Goal: Task Accomplishment & Management: Manage account settings

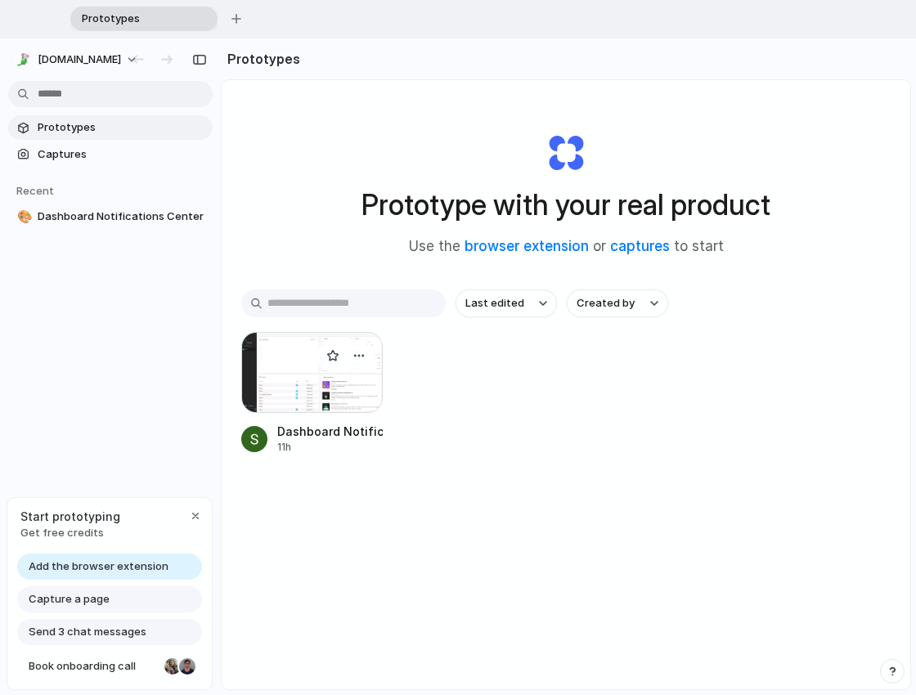
click at [288, 406] on div at bounding box center [311, 372] width 141 height 81
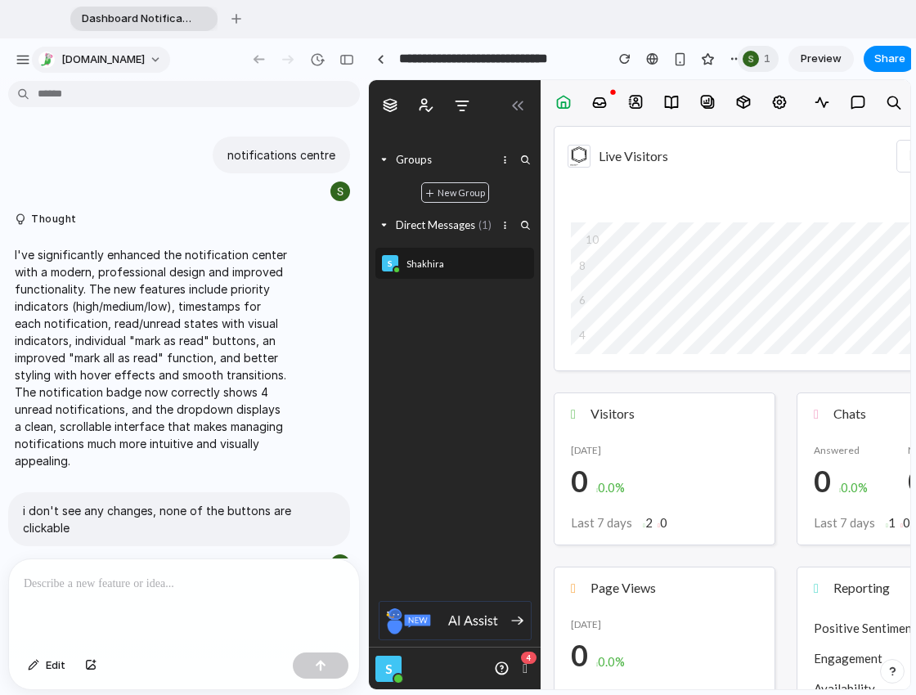
click at [122, 64] on button "[DOMAIN_NAME]" at bounding box center [101, 60] width 138 height 26
click at [120, 61] on div "Settings Invite members Change theme Sign out" at bounding box center [458, 347] width 916 height 695
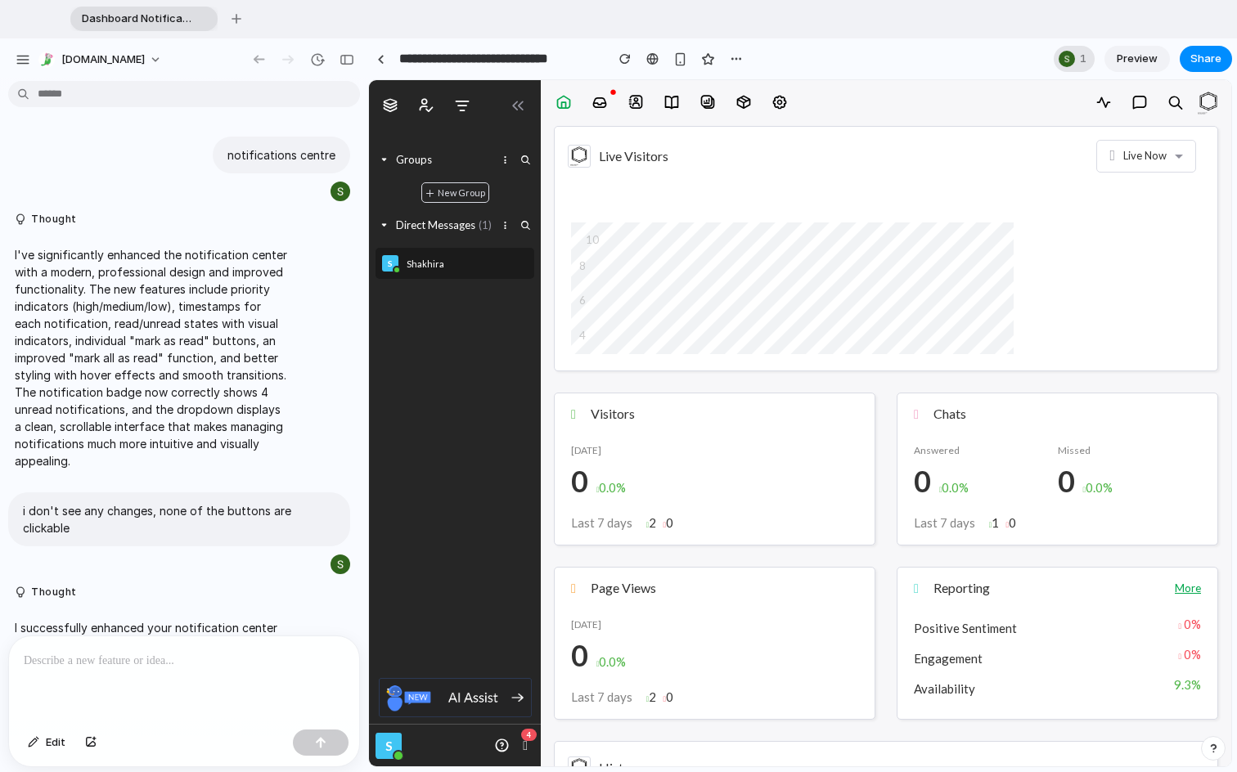
click at [915, 58] on div at bounding box center [1066, 59] width 16 height 16
click at [915, 58] on div "Seen by [PERSON_NAME]" at bounding box center [618, 386] width 1237 height 772
click at [20, 61] on div "button" at bounding box center [23, 59] width 15 height 15
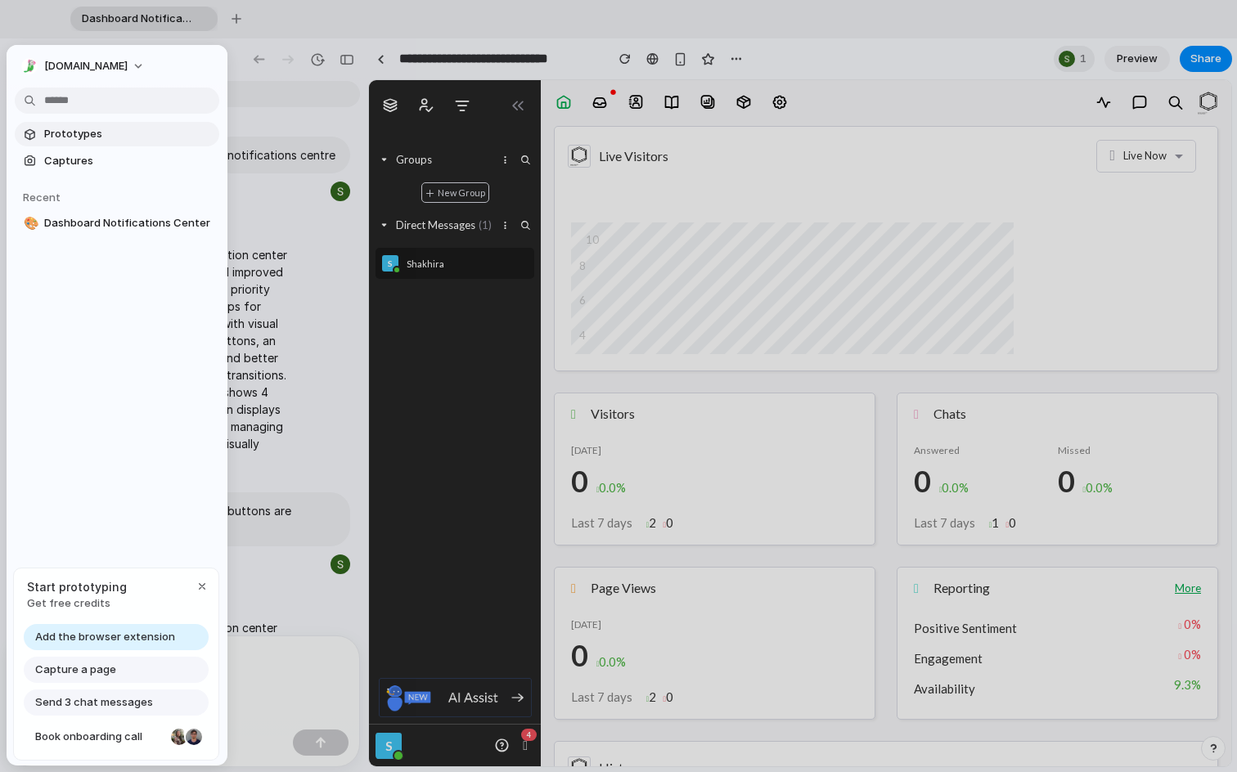
click at [77, 141] on span "Prototypes" at bounding box center [128, 134] width 168 height 16
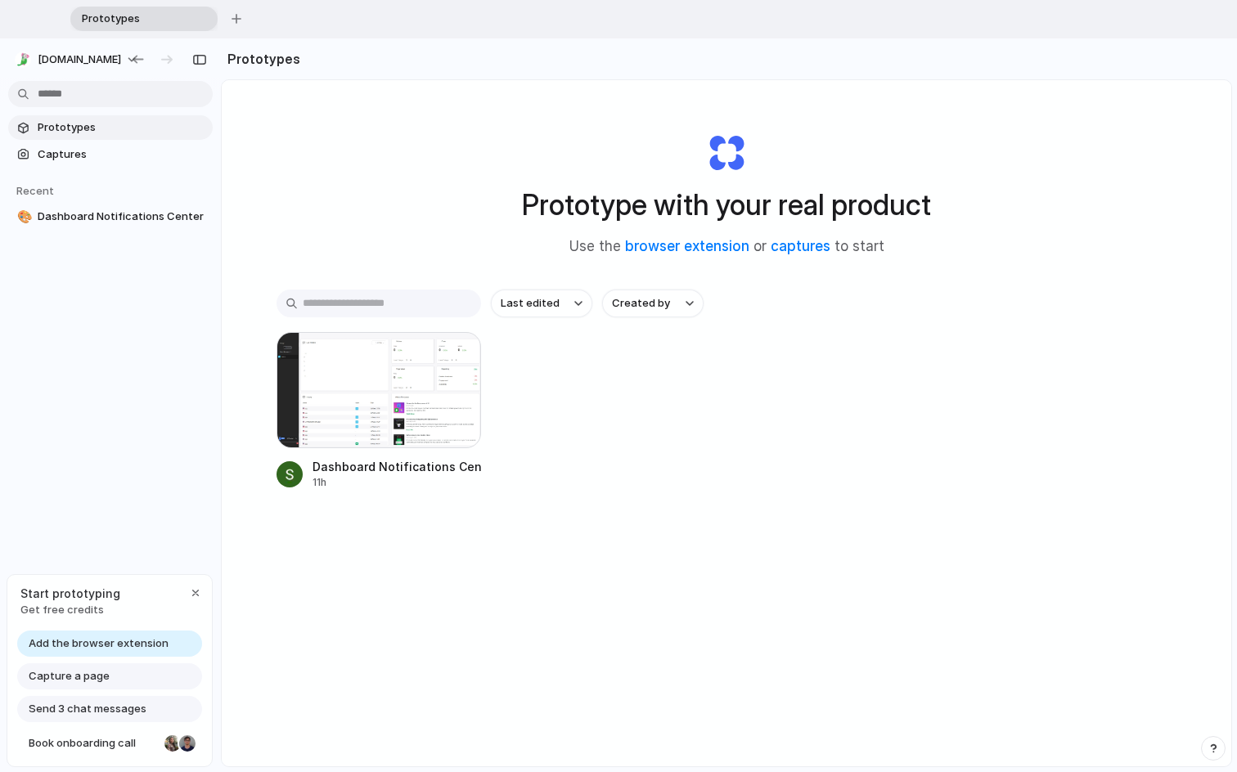
click at [668, 442] on div "Dashboard Notifications Center 11h" at bounding box center [726, 411] width 900 height 158
click at [130, 641] on span "Add the browser extension" at bounding box center [99, 643] width 140 height 16
click at [140, 153] on span "Captures" at bounding box center [122, 154] width 168 height 16
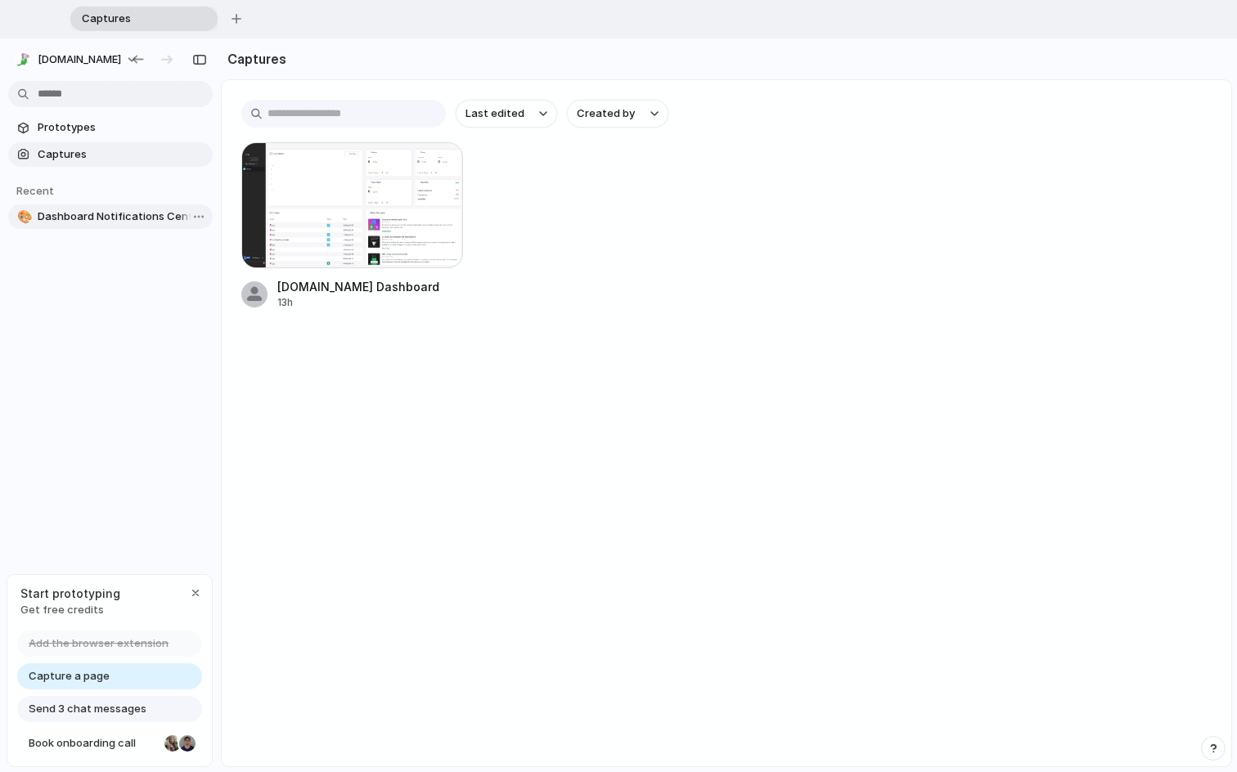
click at [123, 226] on link "🎨 Dashboard Notifications Center" at bounding box center [110, 216] width 204 height 25
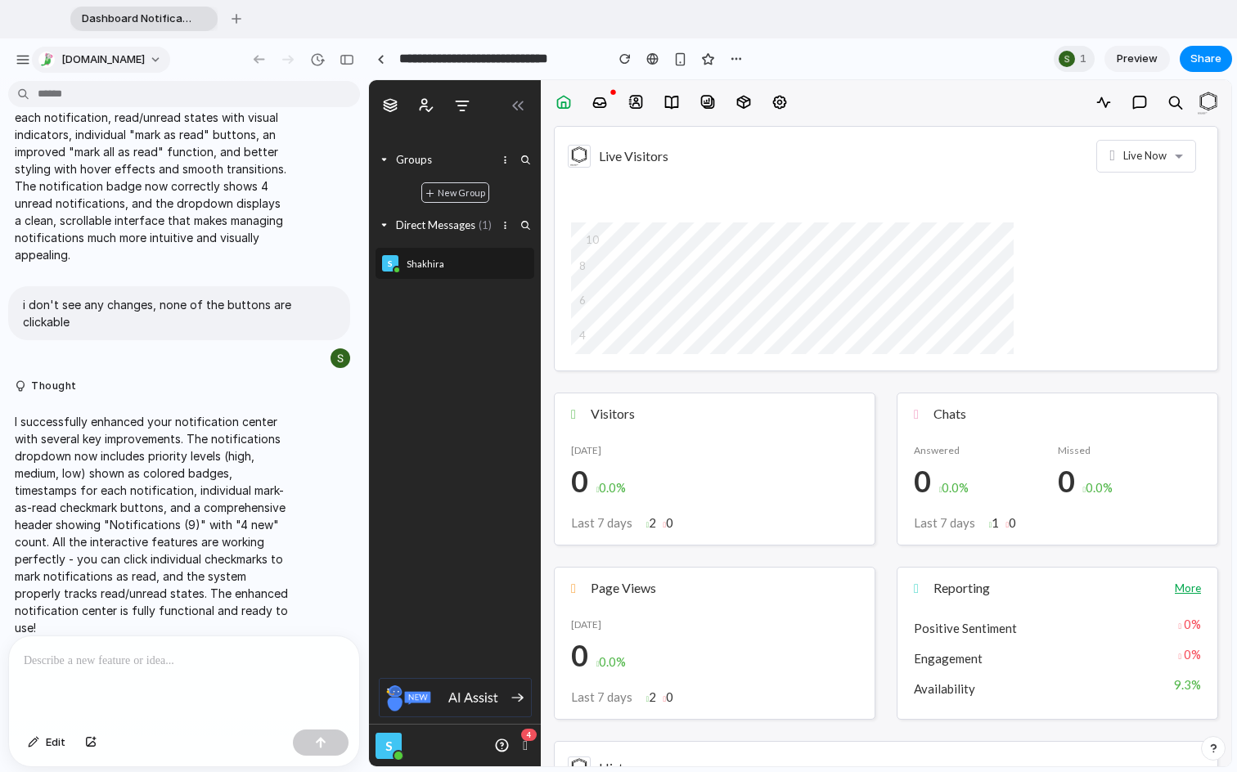
click at [84, 54] on span "[DOMAIN_NAME]" at bounding box center [102, 60] width 83 height 16
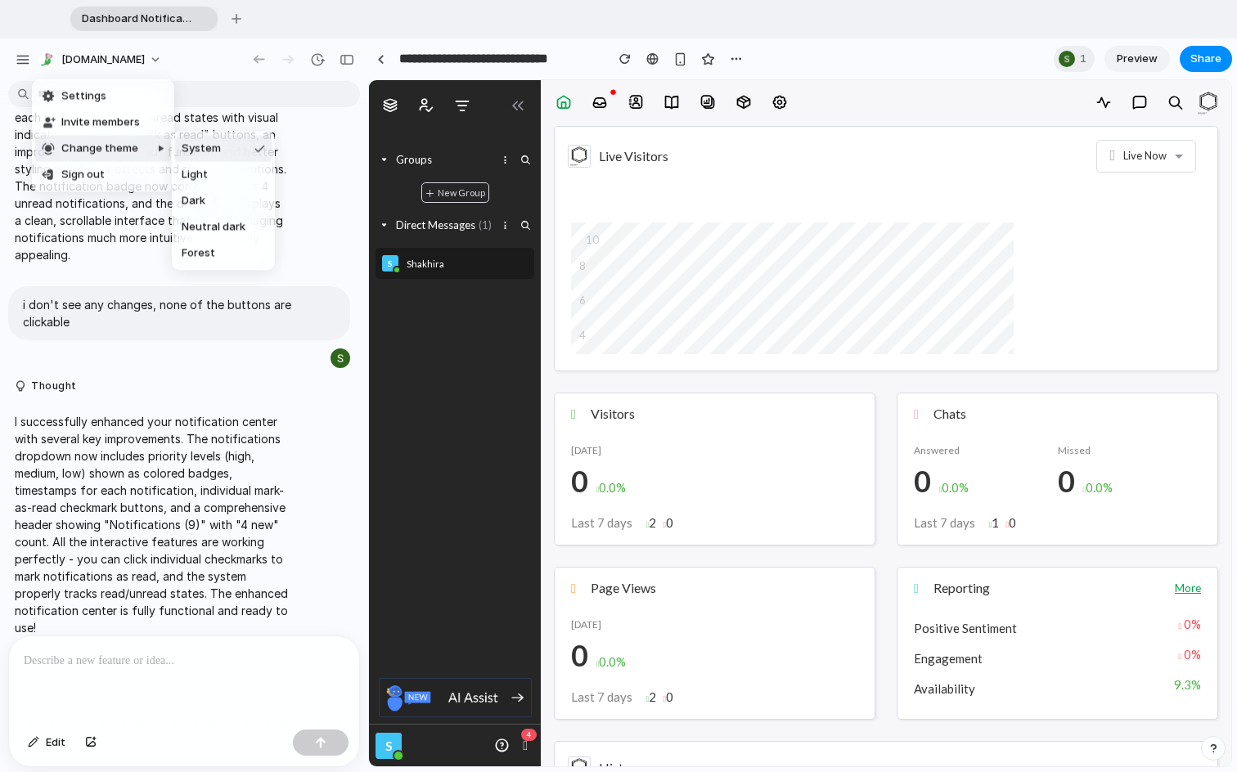
click at [114, 145] on div at bounding box center [142, 201] width 57 height 139
click at [222, 221] on span "Neutral dark" at bounding box center [214, 227] width 64 height 16
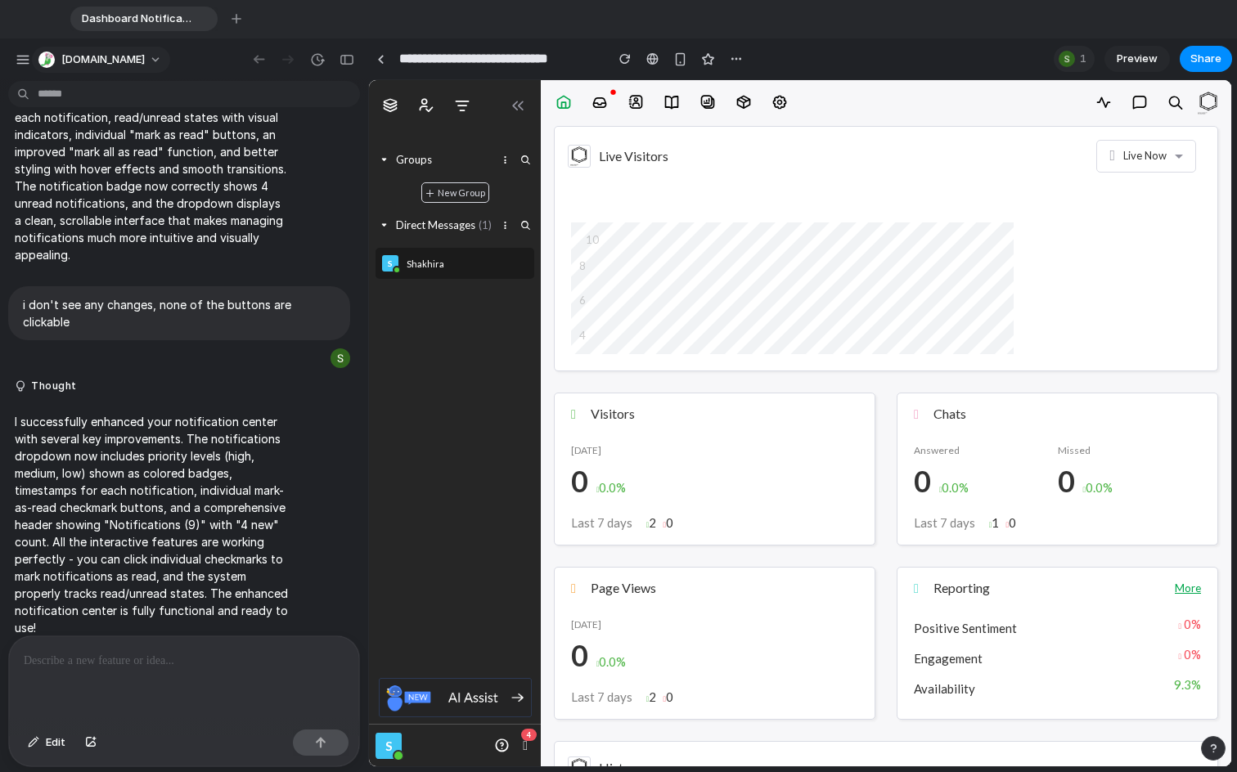
click at [110, 59] on button "[DOMAIN_NAME]" at bounding box center [101, 60] width 138 height 26
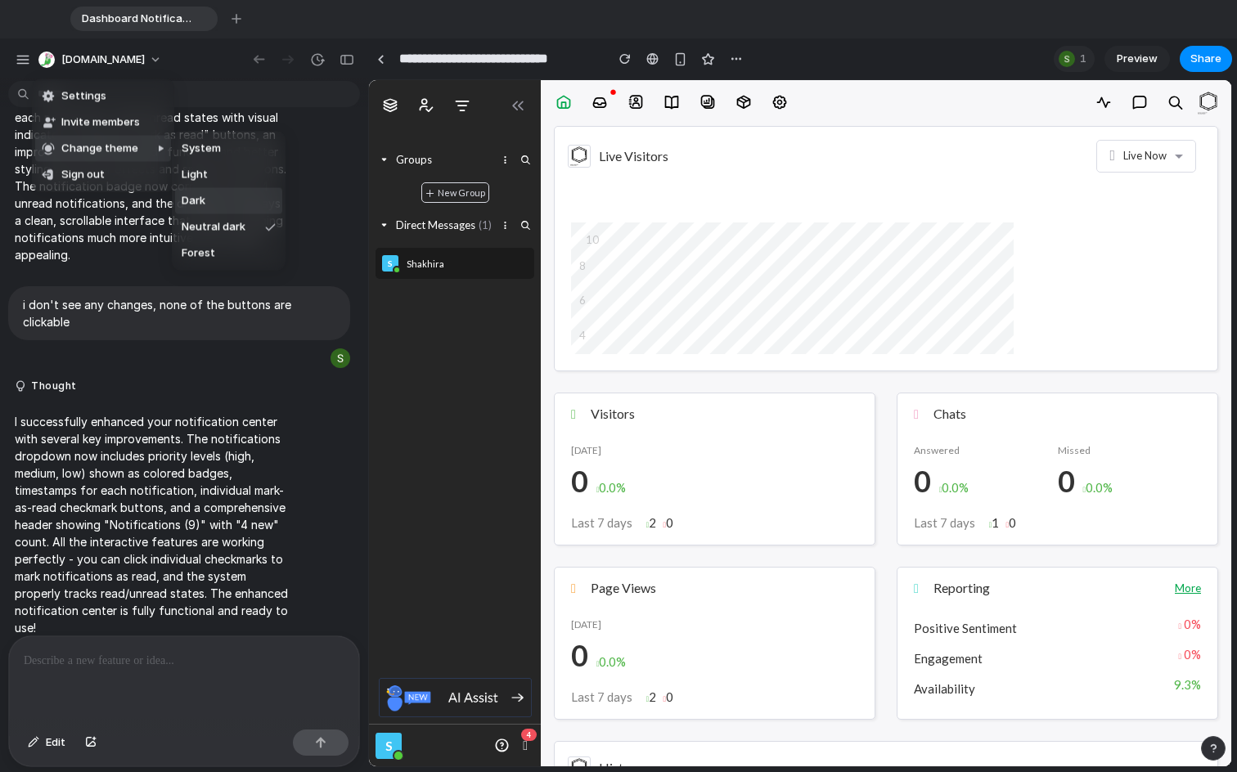
click at [243, 197] on li "Dark" at bounding box center [228, 201] width 107 height 26
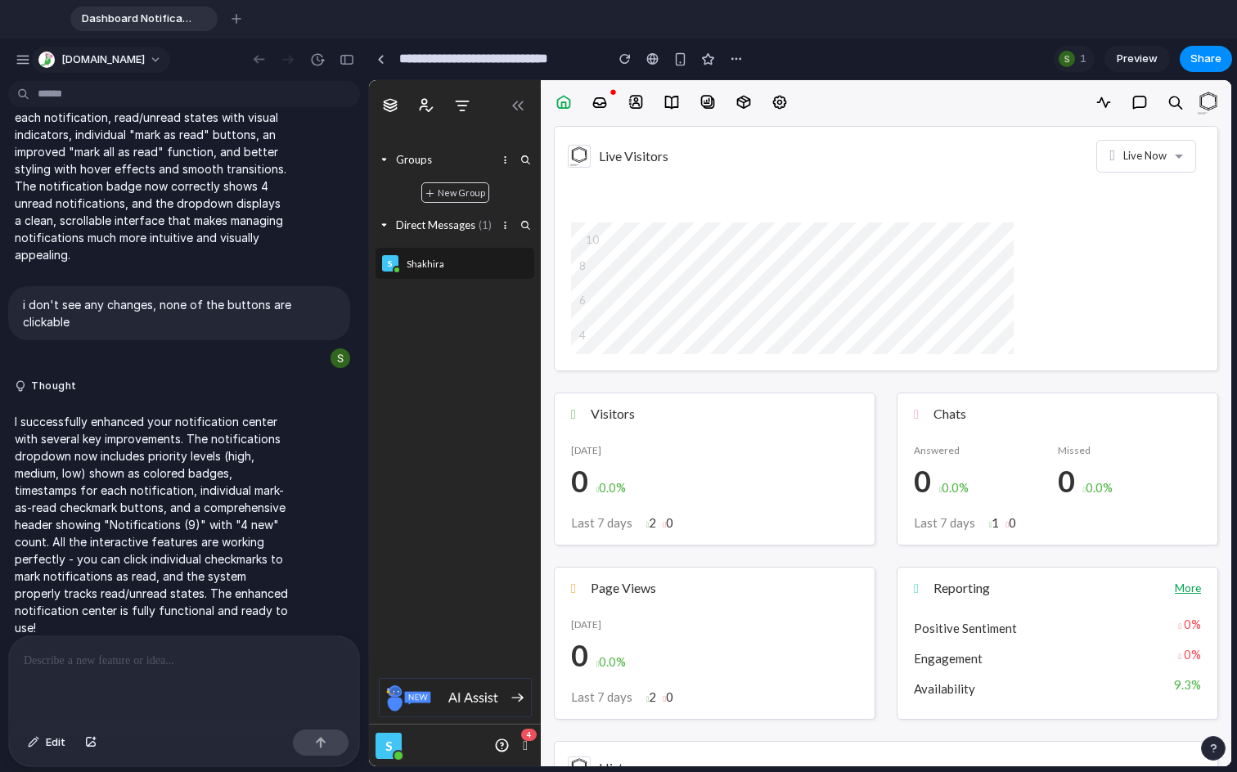
click at [105, 51] on button "[DOMAIN_NAME]" at bounding box center [101, 60] width 138 height 26
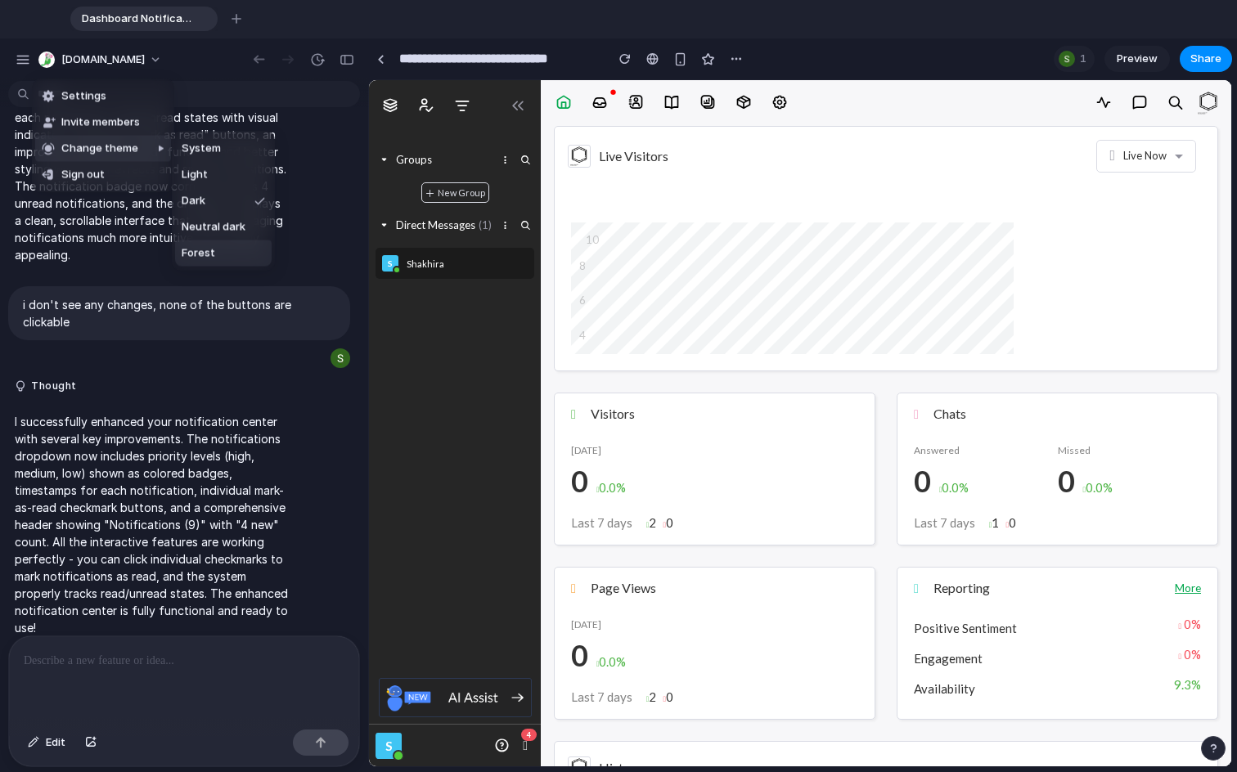
click at [249, 254] on li "Forest" at bounding box center [223, 253] width 97 height 26
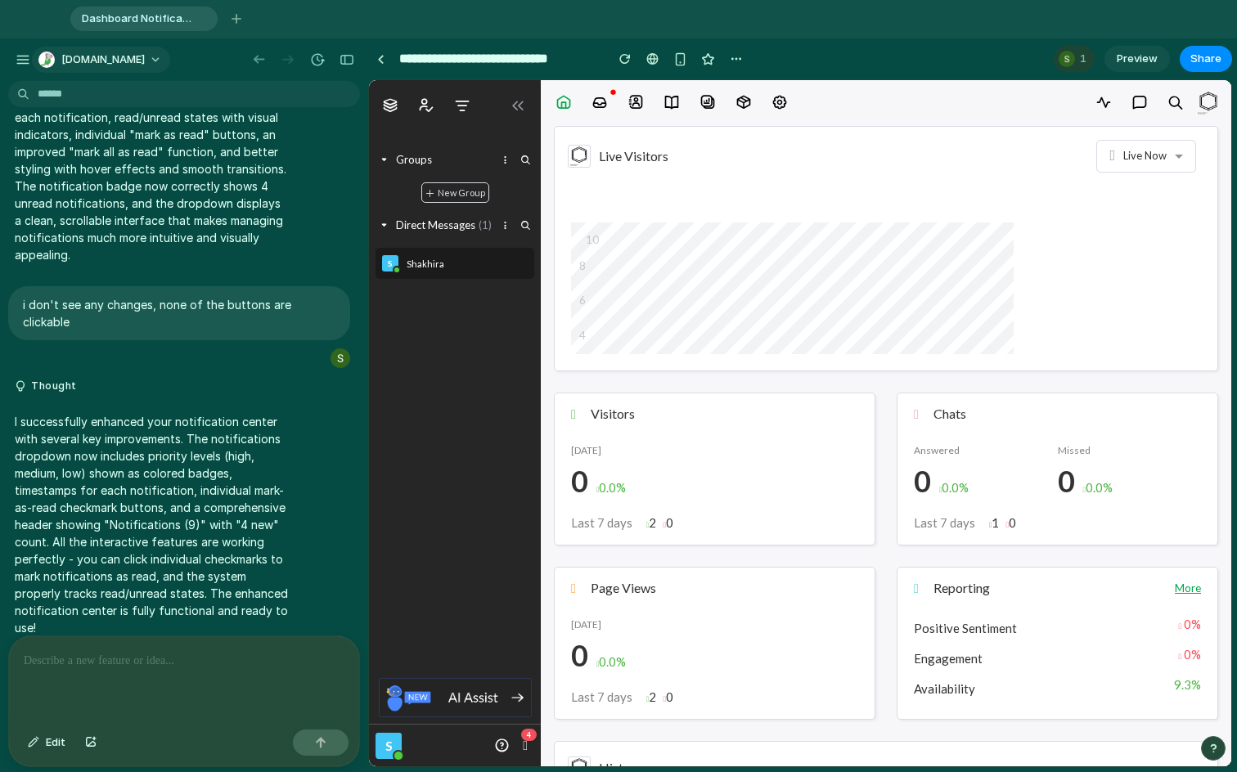
click at [111, 54] on button "[DOMAIN_NAME]" at bounding box center [101, 60] width 138 height 26
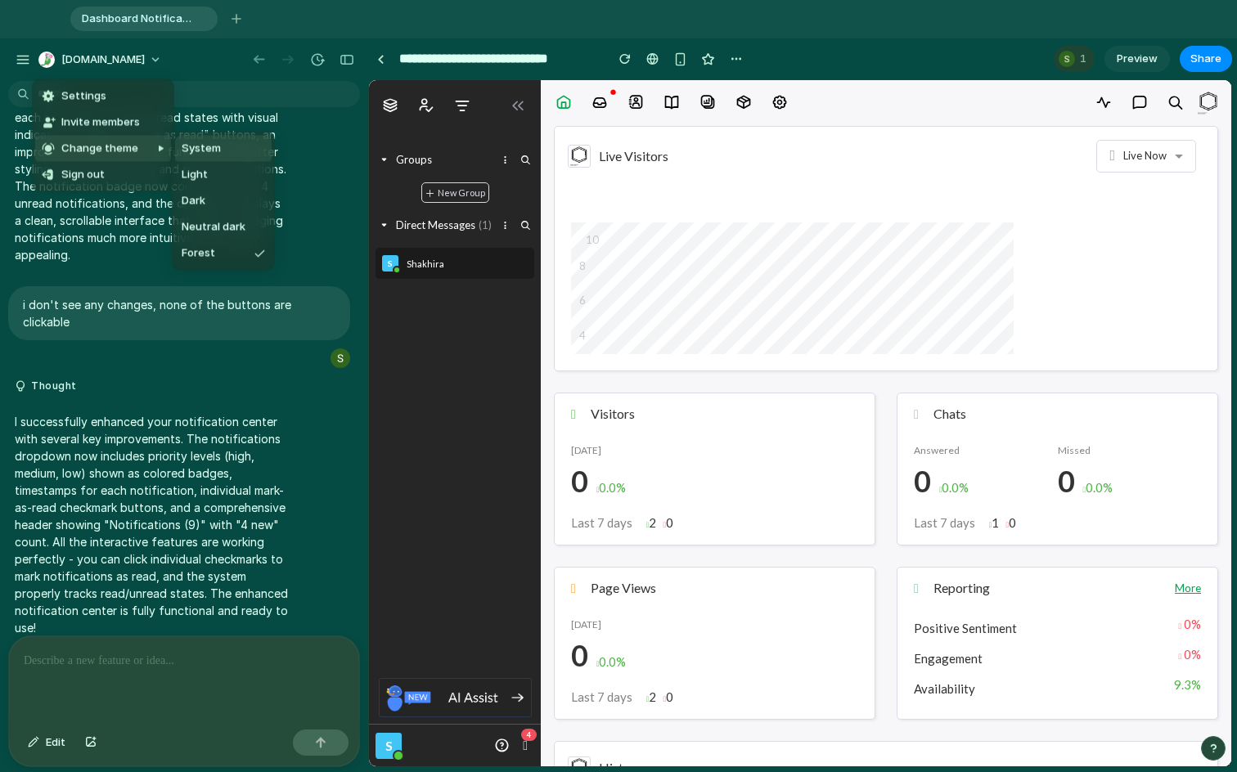
click at [217, 158] on li "System" at bounding box center [223, 149] width 97 height 26
